Goal: Information Seeking & Learning: Check status

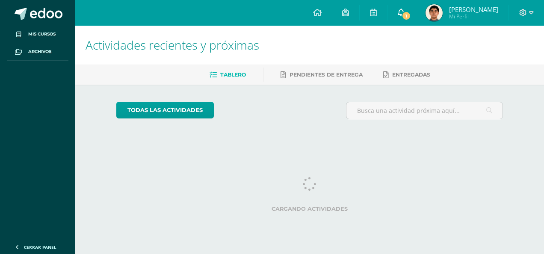
click at [414, 15] on link "1" at bounding box center [400, 13] width 27 height 26
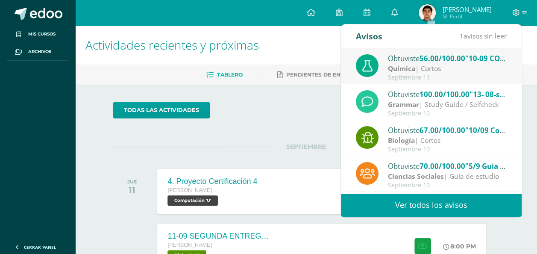
click at [412, 49] on div "Obtuviste 56.00/100.00 "10-09 CORTO No. 2" en Química Química | Cortos [DATE]" at bounding box center [431, 66] width 181 height 36
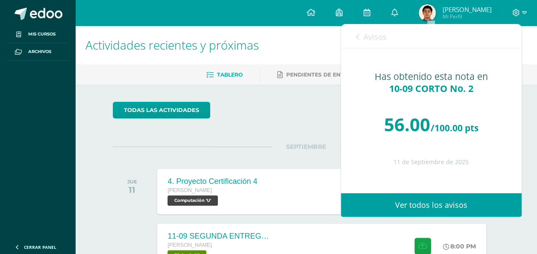
click at [379, 39] on span "Avisos" at bounding box center [375, 37] width 23 height 10
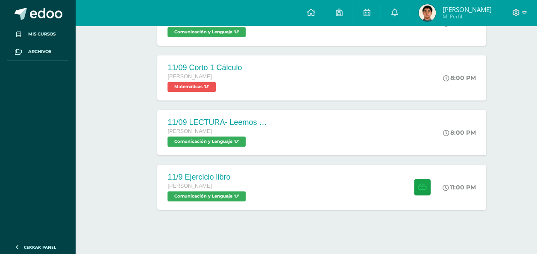
scroll to position [286, 0]
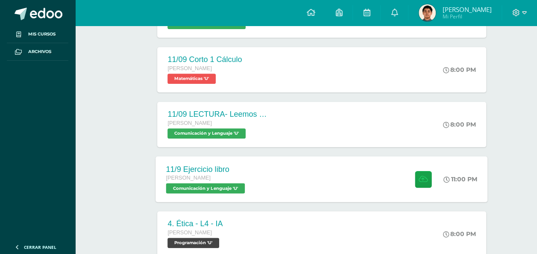
click at [445, 182] on icon at bounding box center [447, 179] width 6 height 6
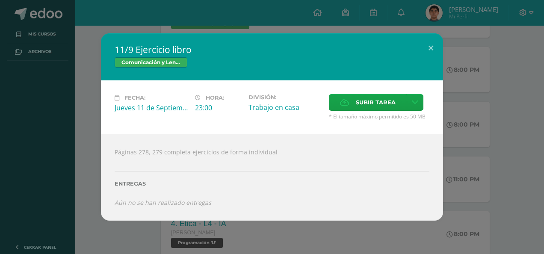
click at [470, 194] on div "11/9 Ejercicio libro Comunicación y Lenguaje Fecha: Jueves 11 de Septiembre Hor…" at bounding box center [271, 126] width 537 height 187
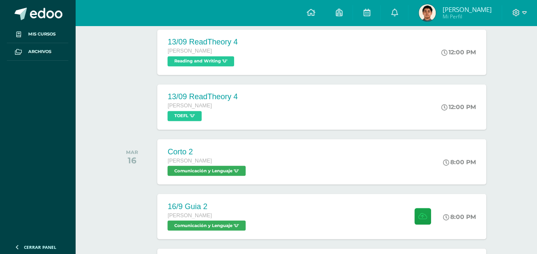
scroll to position [681, 0]
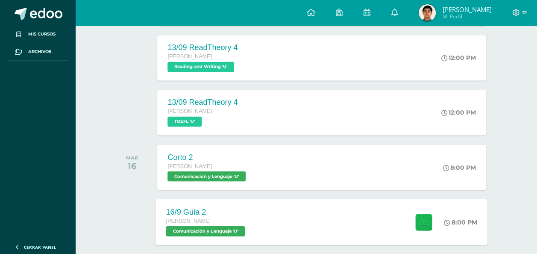
click at [421, 221] on icon at bounding box center [423, 221] width 9 height 7
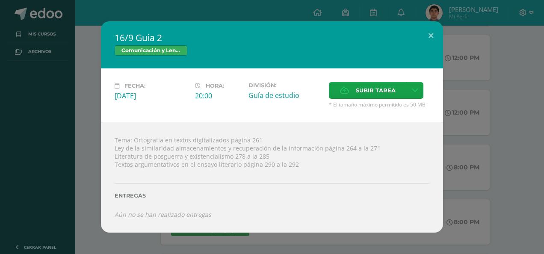
click at [485, 206] on div "16/9 Guia 2 Comunicación y Lenguaje Fecha: Martes 16 de Septiembre Hora: 20:00 …" at bounding box center [271, 126] width 537 height 211
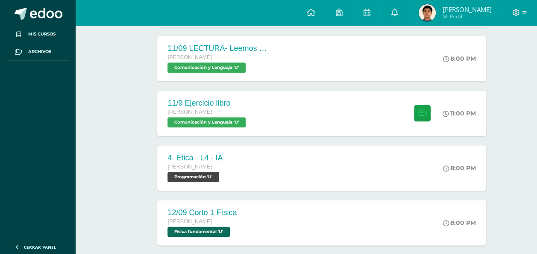
scroll to position [0, 0]
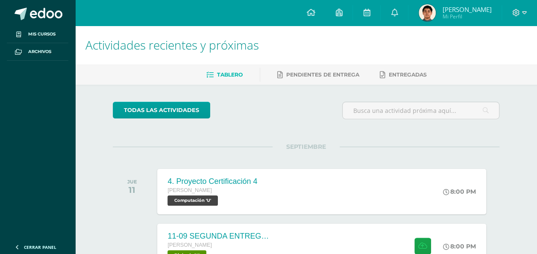
click at [363, 151] on div "SEPTIEMBRE JUE 11 4. Proyecto Certificación 4 Quinto Bachillerato Computación '…" at bounding box center [306, 181] width 387 height 69
click at [165, 27] on h1 "Actividades recientes y próximas" at bounding box center [305, 45] width 441 height 39
